Goal: Navigation & Orientation: Find specific page/section

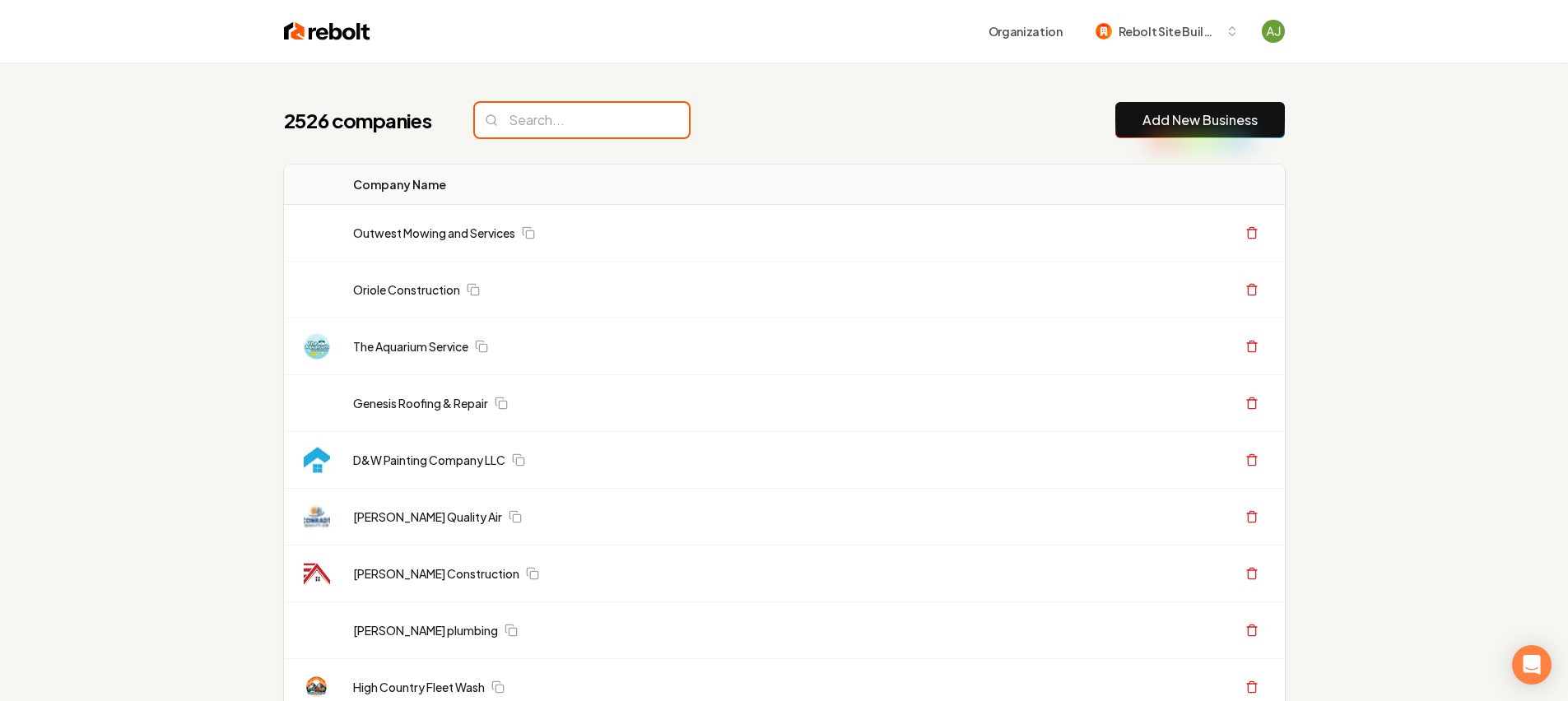
click at [553, 128] on input "search" at bounding box center [582, 120] width 214 height 34
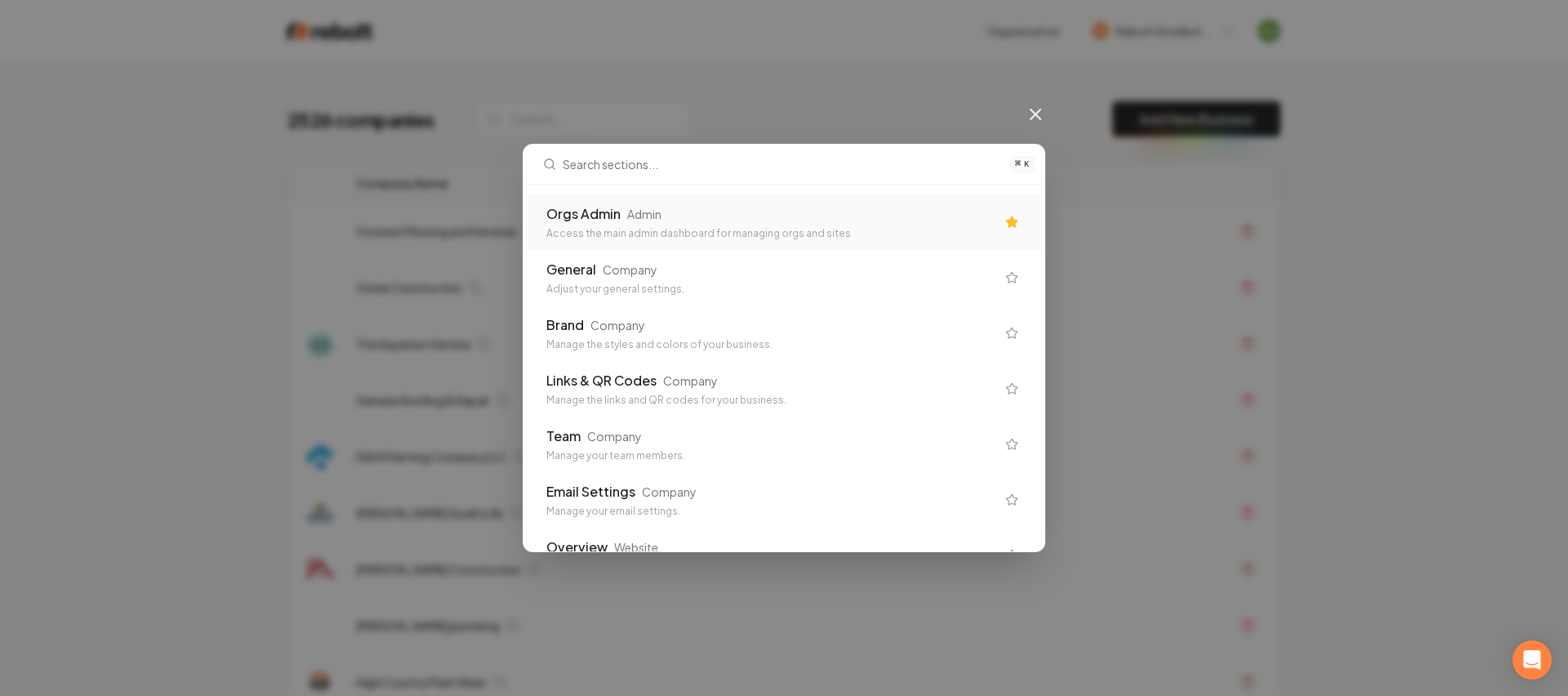
click at [547, 232] on div "Access the main admin dashboard for managing orgs and sites" at bounding box center [771, 233] width 449 height 13
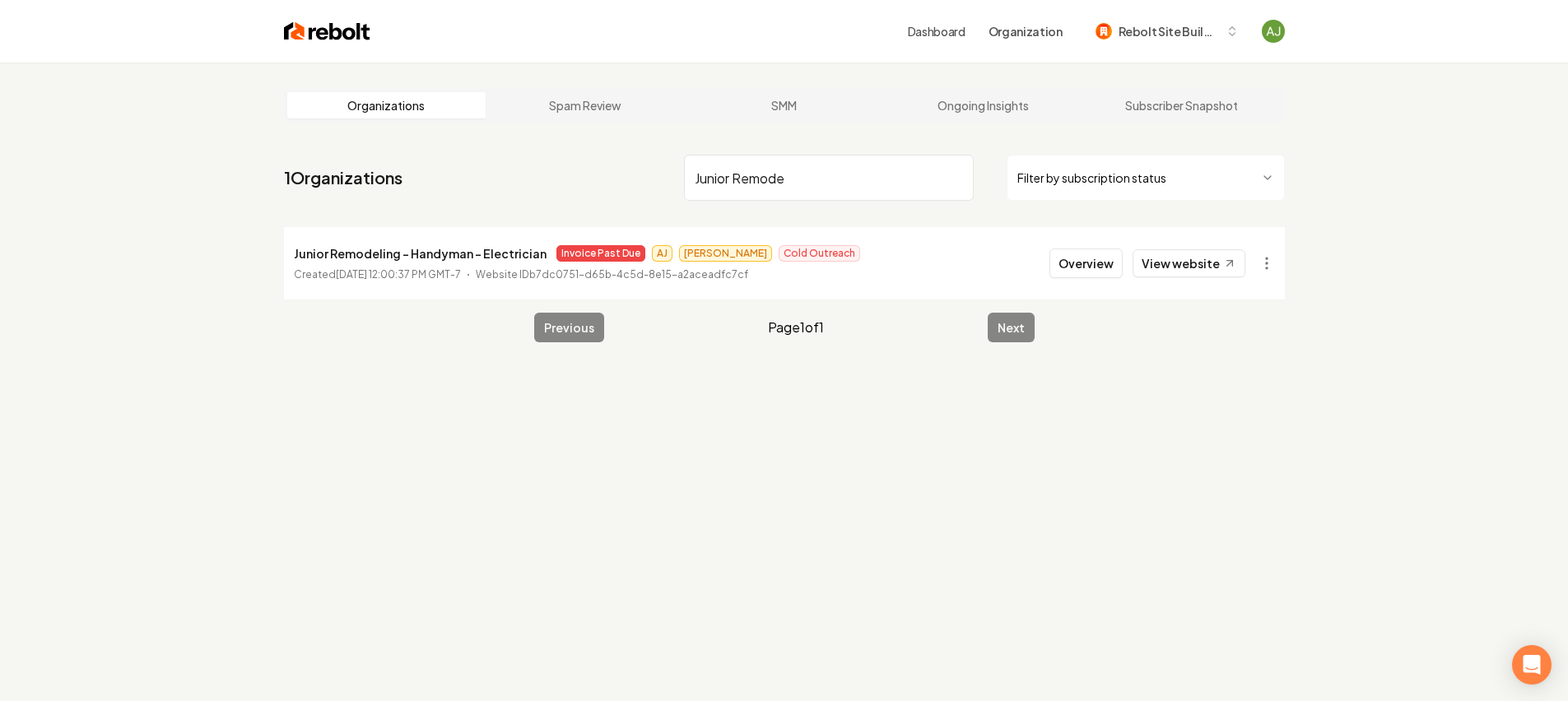
type input "Junior Remode"
click at [955, 184] on input "Junior Remode" at bounding box center [829, 178] width 290 height 46
click at [955, 180] on input "Junior Remode" at bounding box center [829, 178] width 290 height 46
click at [955, 178] on input "search" at bounding box center [829, 178] width 290 height 46
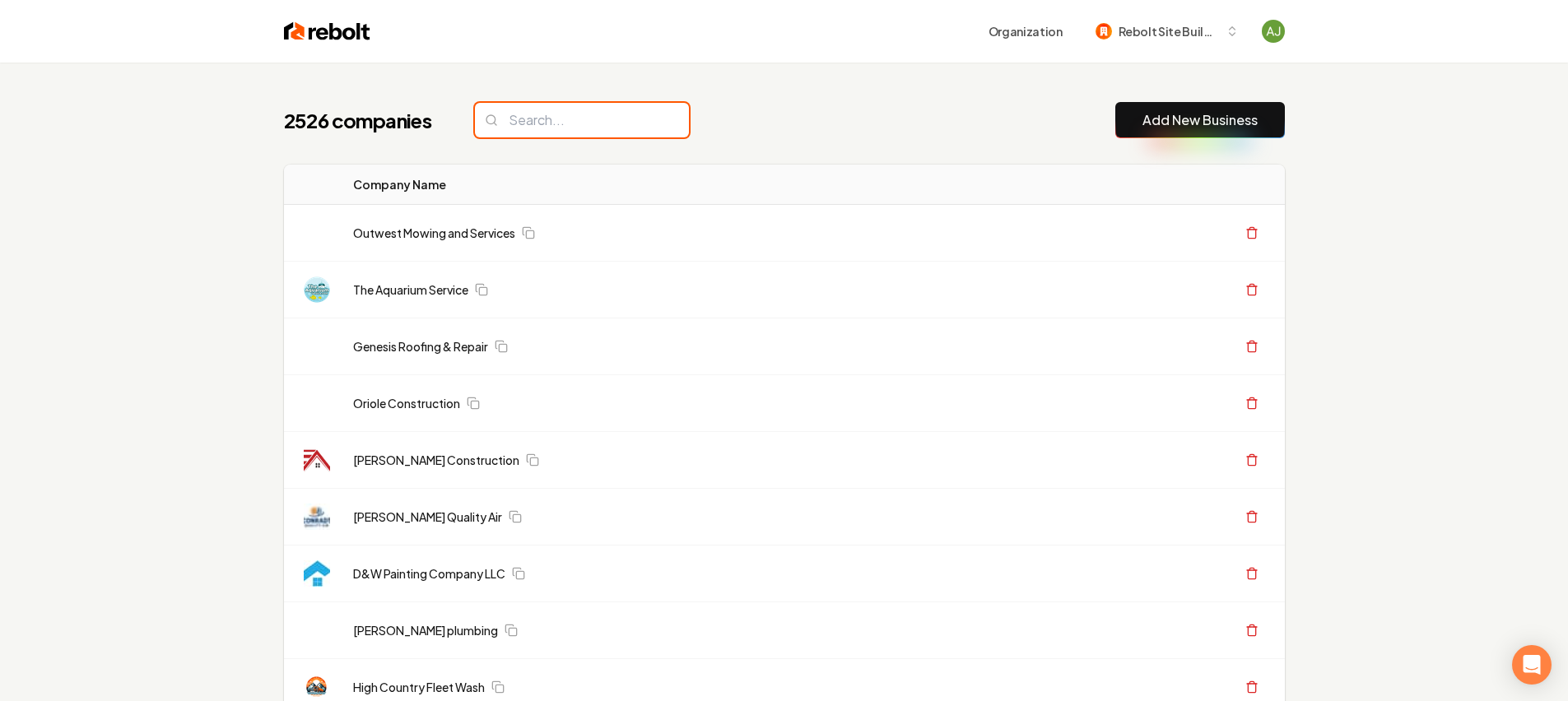
click at [519, 123] on input "search" at bounding box center [582, 120] width 214 height 34
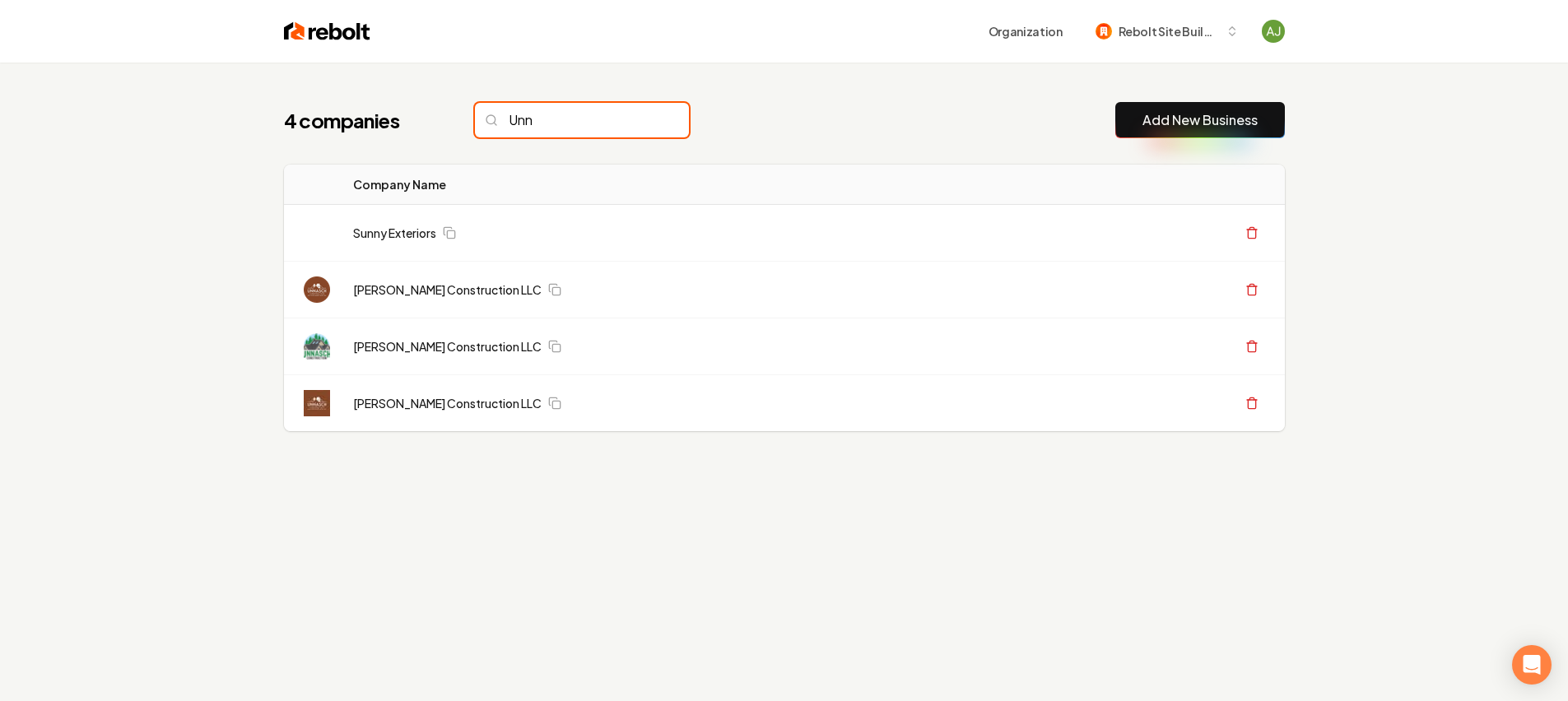
type input "Unna"
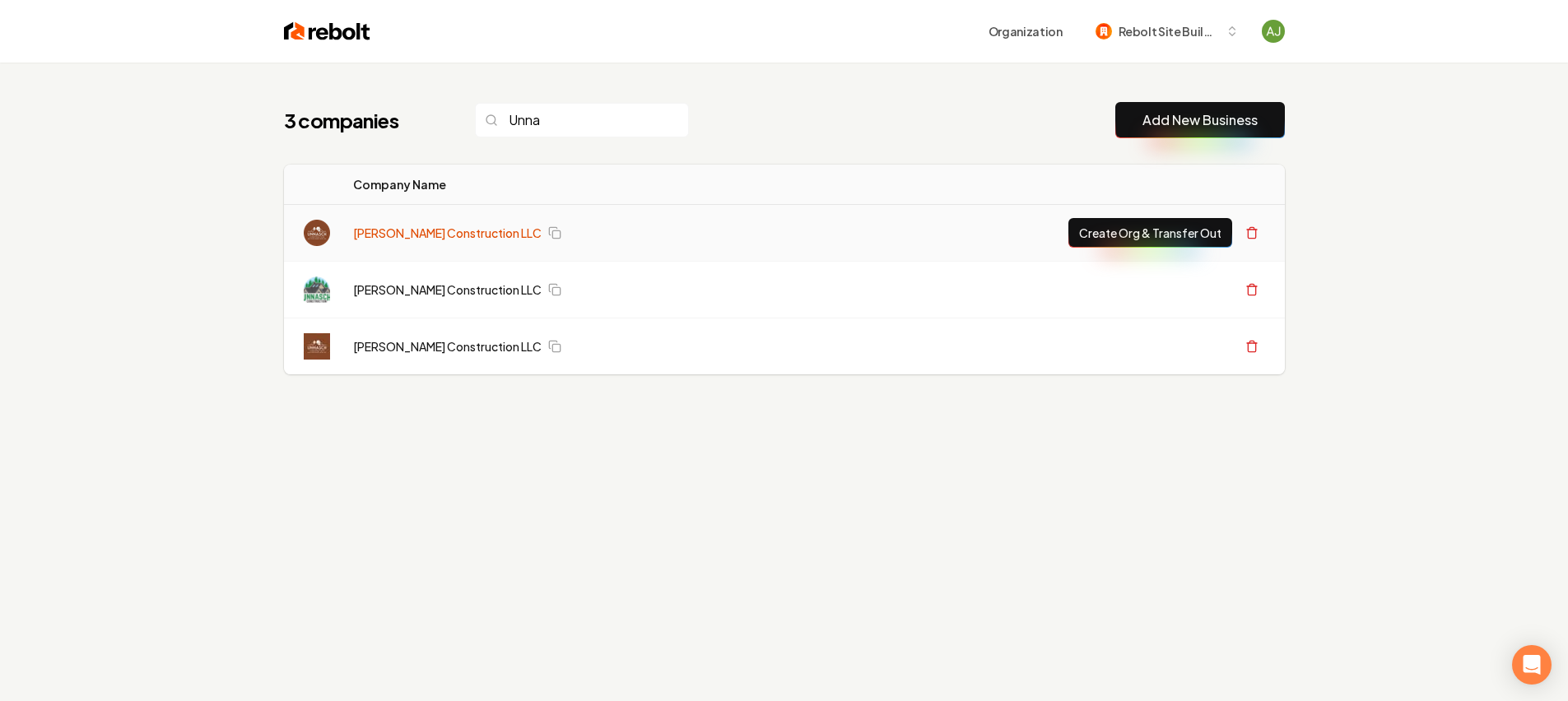
click at [424, 292] on link "[PERSON_NAME] Construction LLC" at bounding box center [447, 289] width 188 height 16
click at [425, 224] on link "[PERSON_NAME] Construction LLC" at bounding box center [447, 232] width 188 height 16
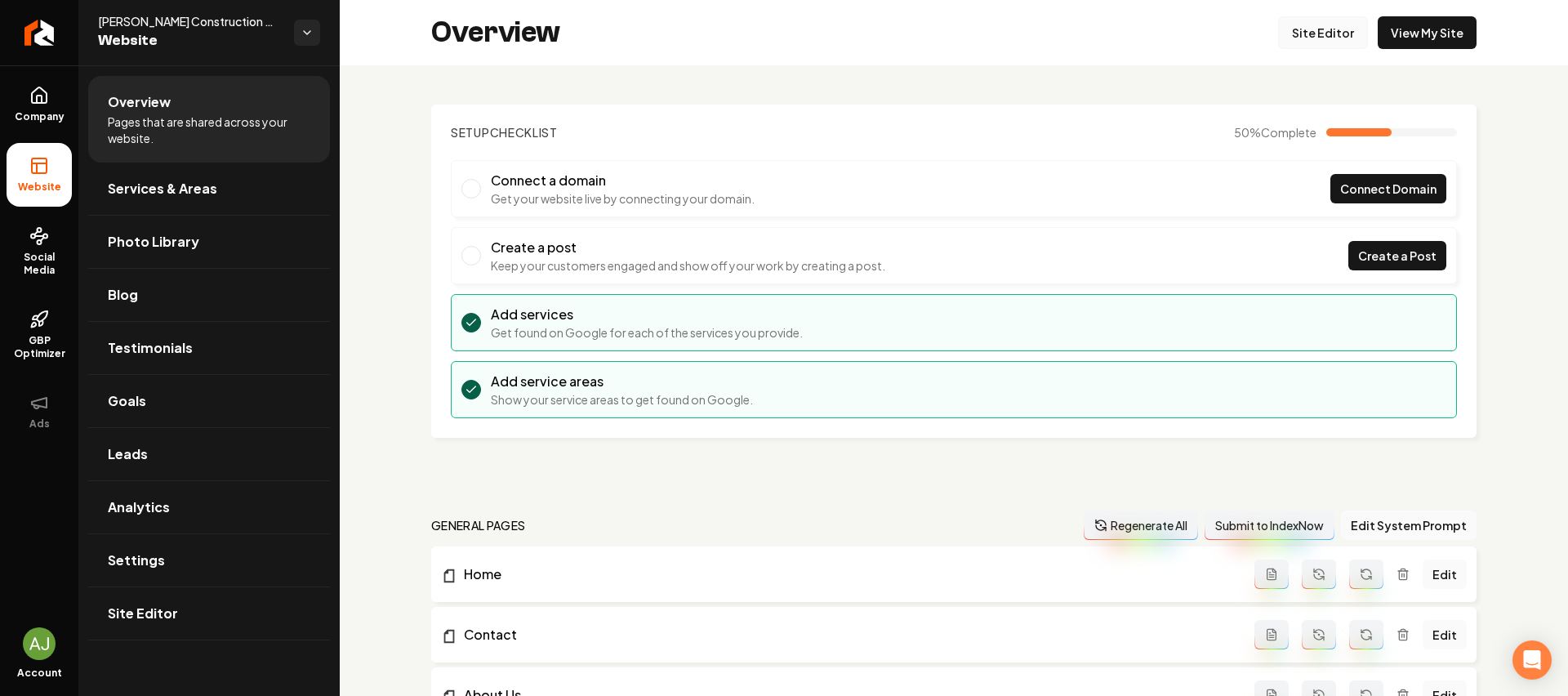
click at [1305, 36] on link "Site Editor" at bounding box center [1323, 32] width 90 height 32
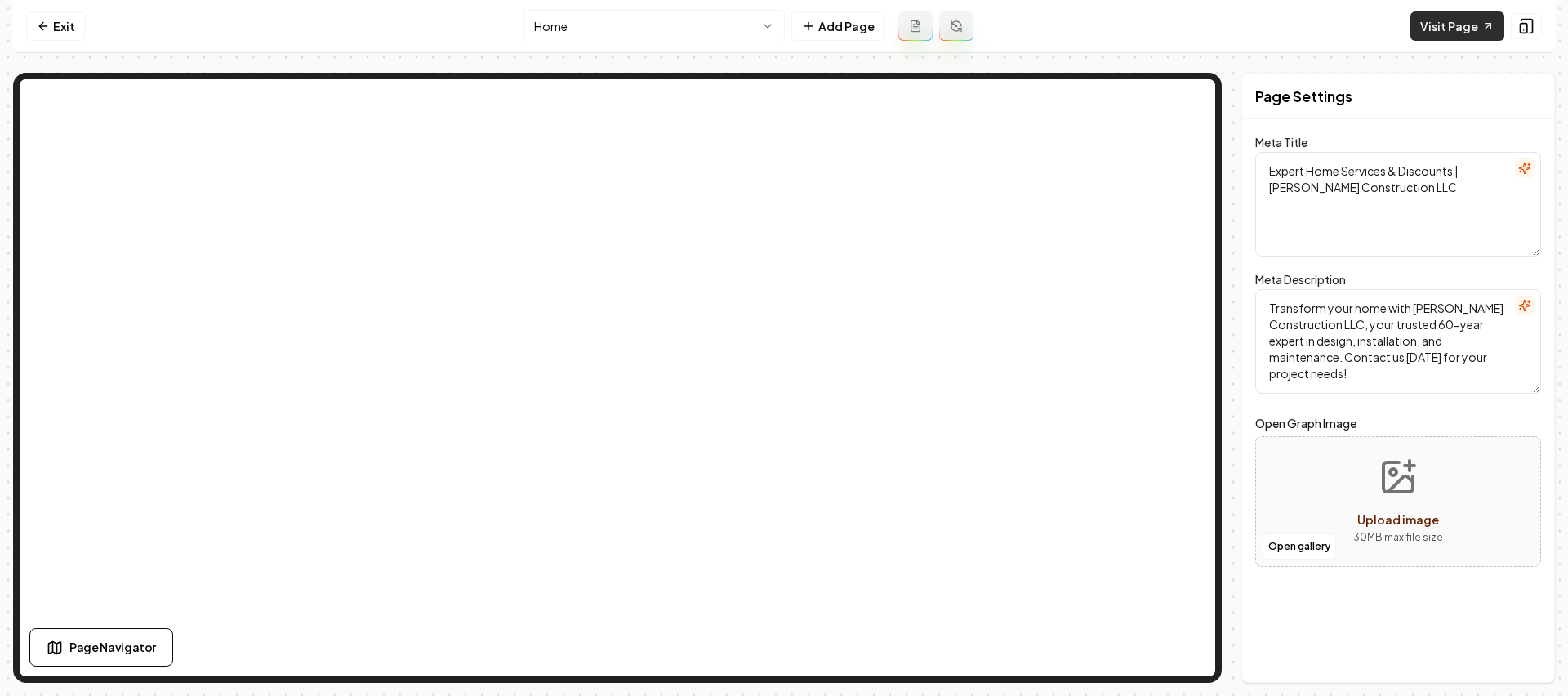
click at [1448, 33] on link "Visit Page" at bounding box center [1457, 26] width 94 height 29
click at [84, 16] on link "Exit" at bounding box center [56, 26] width 60 height 29
